Goal: Task Accomplishment & Management: Manage account settings

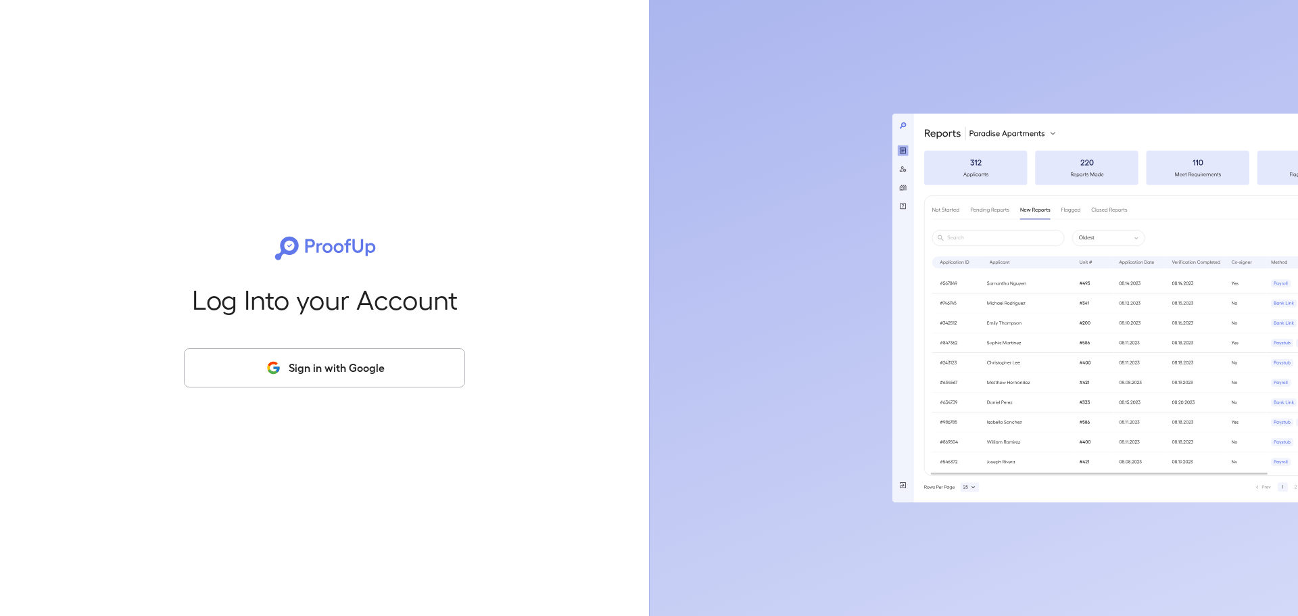
click at [390, 366] on button "Sign in with Google" at bounding box center [324, 367] width 281 height 39
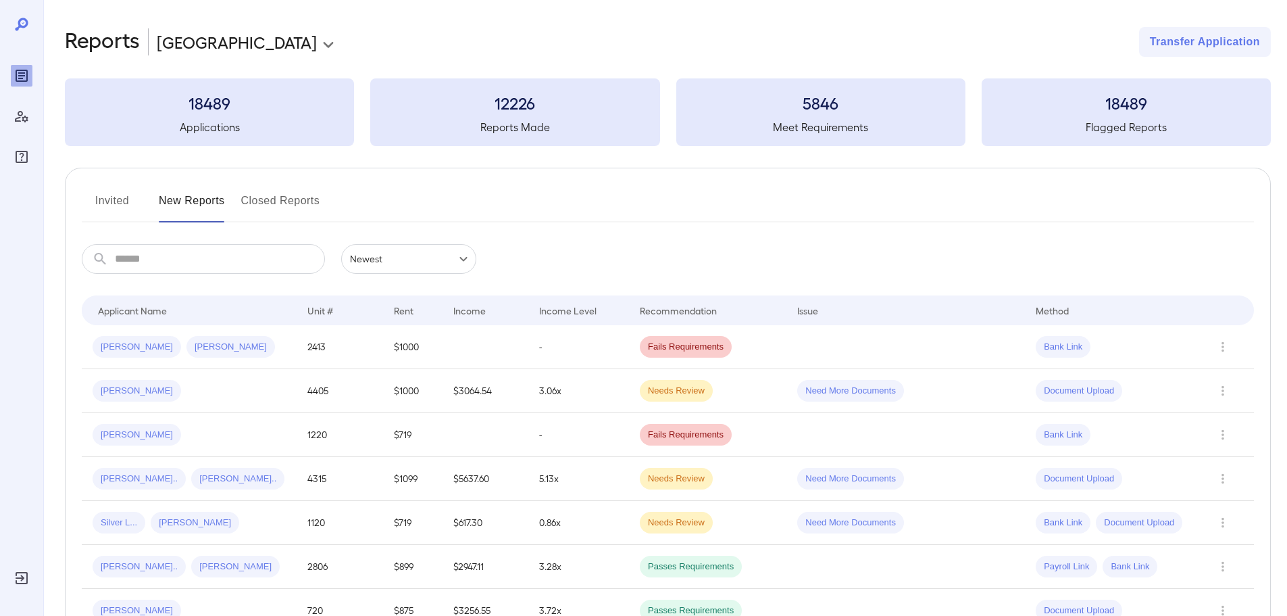
click at [220, 260] on input "text" at bounding box center [220, 259] width 210 height 30
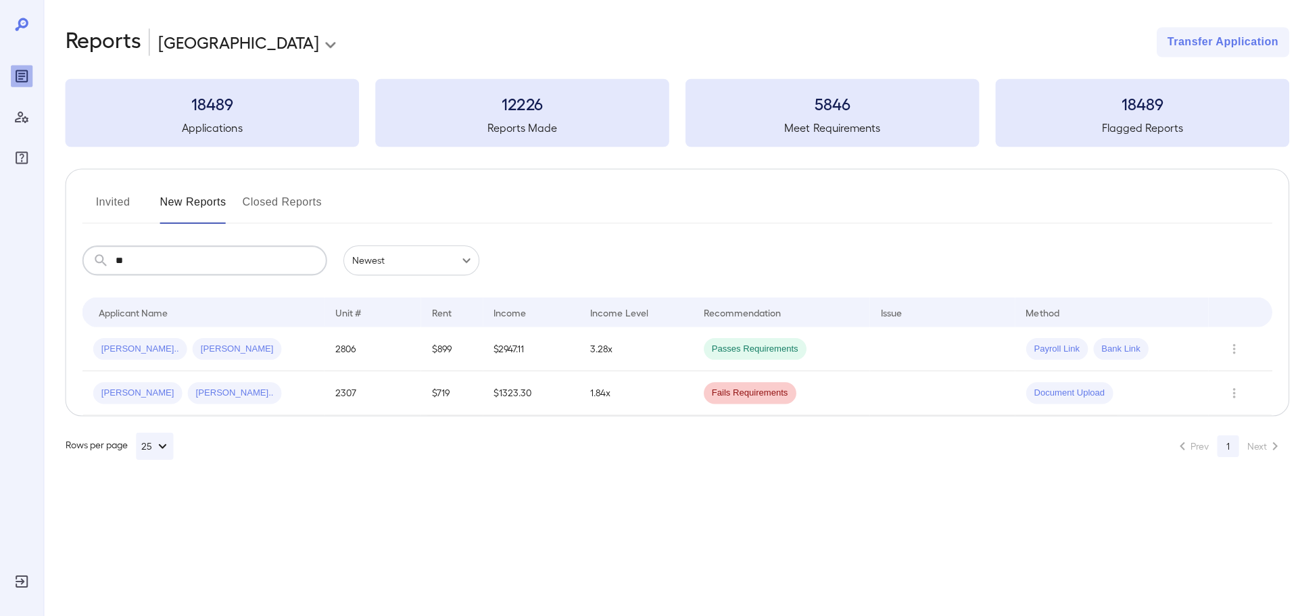
type input "*"
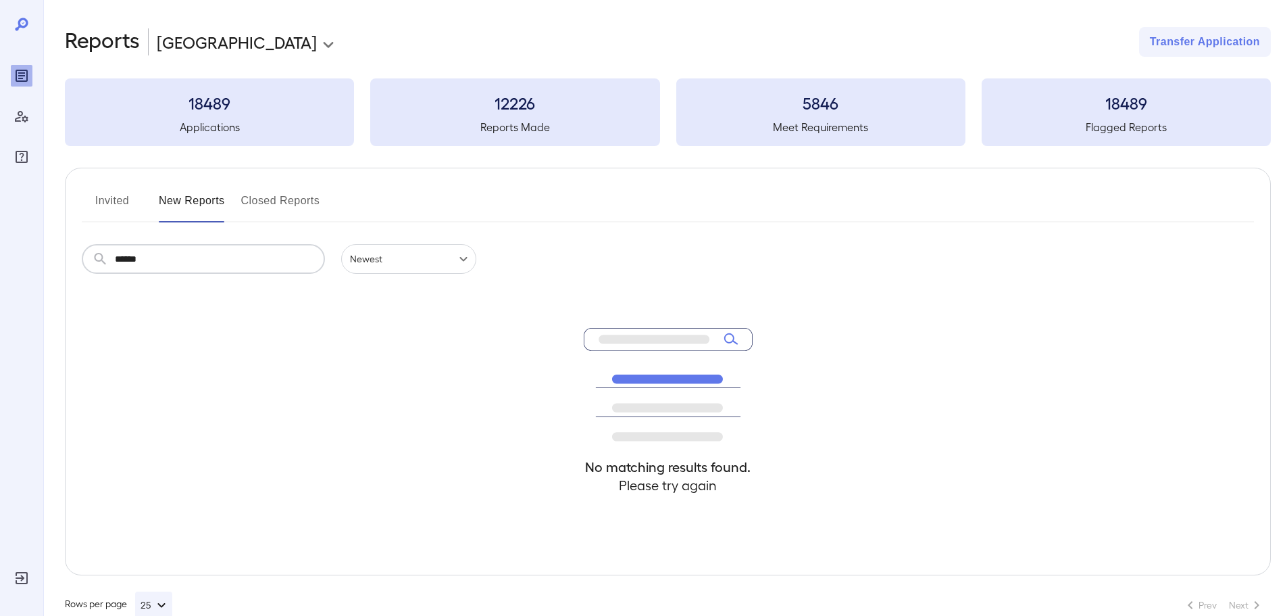
type input "******"
click at [118, 202] on button "Invited" at bounding box center [112, 206] width 61 height 32
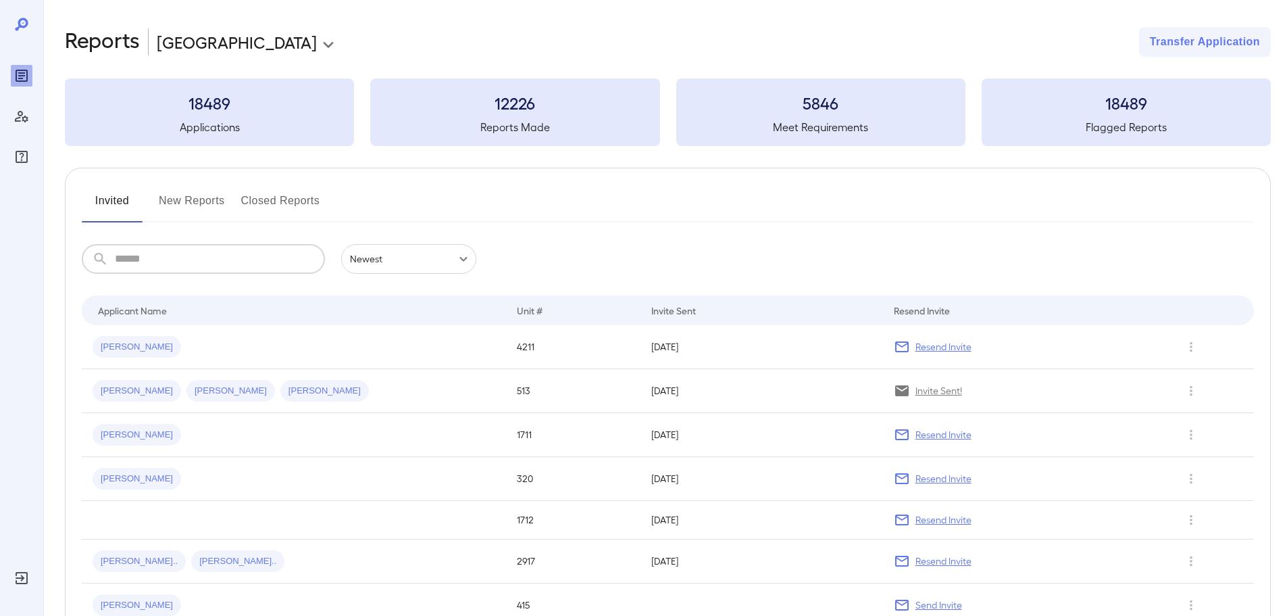
click at [157, 264] on input "text" at bounding box center [220, 259] width 210 height 30
click at [176, 337] on div "[PERSON_NAME]" at bounding box center [294, 347] width 403 height 22
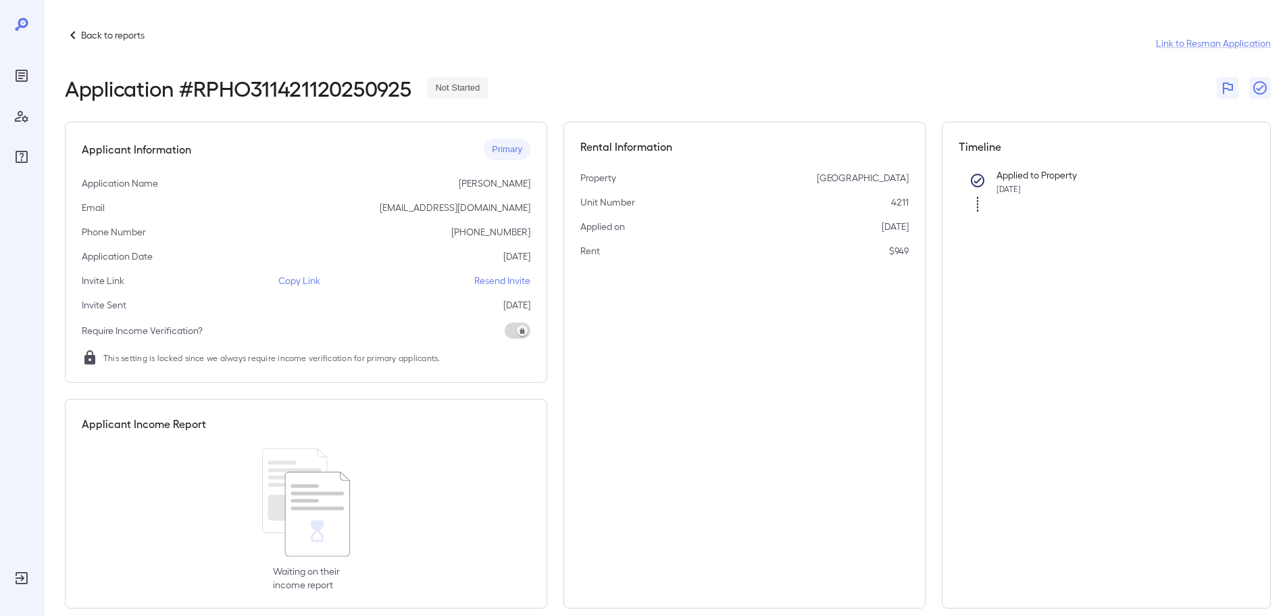
click at [522, 281] on p "Resend Invite" at bounding box center [502, 281] width 56 height 14
